Goal: Transaction & Acquisition: Subscribe to service/newsletter

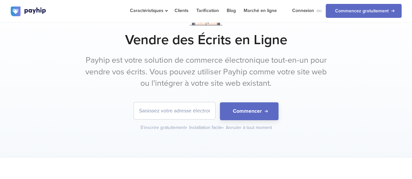
scroll to position [32, 0]
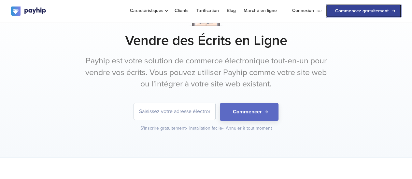
click at [372, 11] on link "Commencez gratuitement" at bounding box center [363, 11] width 76 height 14
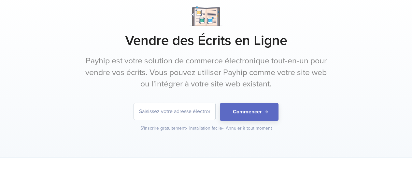
drag, startPoint x: 247, startPoint y: 65, endPoint x: 392, endPoint y: 54, distance: 145.6
click at [392, 54] on div "Vendre des Écrits en Ligne Payhip est votre solution de commerce électronique t…" at bounding box center [206, 69] width 390 height 125
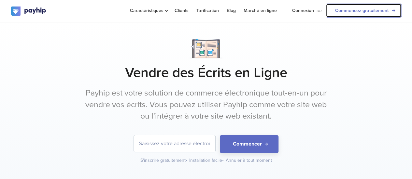
click at [349, 7] on link "Commencez gratuitement" at bounding box center [363, 11] width 76 height 14
